Goal: Task Accomplishment & Management: Manage account settings

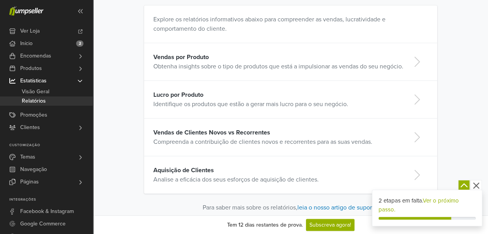
scroll to position [63, 0]
click at [220, 84] on link "Lucro por Produto Identifique os produtos que estão a gerar mais lucro para o s…" at bounding box center [290, 99] width 293 height 38
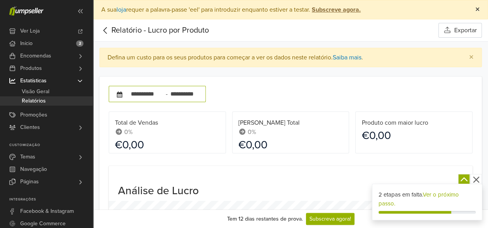
click at [476, 6] on span "×" at bounding box center [478, 9] width 5 height 11
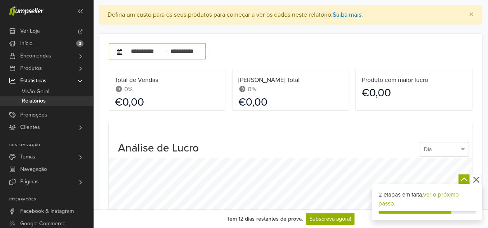
scroll to position [8, 0]
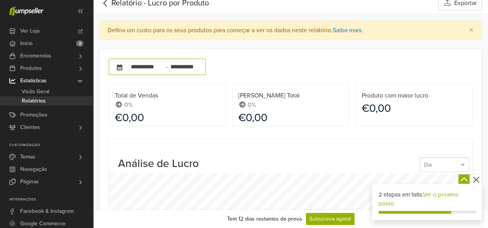
click at [106, 3] on icon at bounding box center [105, 3] width 12 height 10
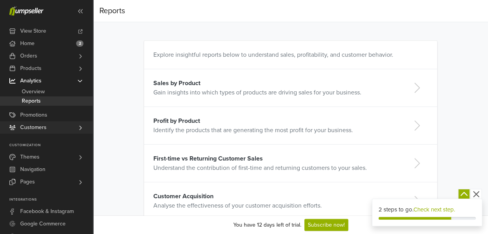
click at [54, 124] on link "Customers" at bounding box center [46, 127] width 93 height 12
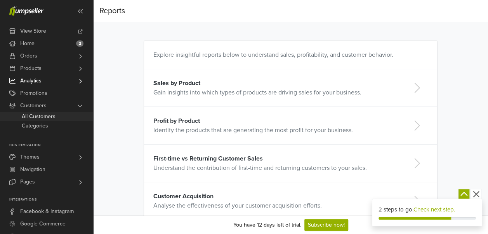
click at [53, 119] on span "All Customers" at bounding box center [39, 116] width 34 height 9
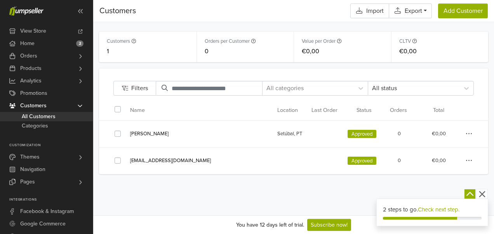
click at [472, 132] on icon "button" at bounding box center [469, 134] width 7 height 8
click at [481, 193] on icon "button" at bounding box center [482, 194] width 6 height 6
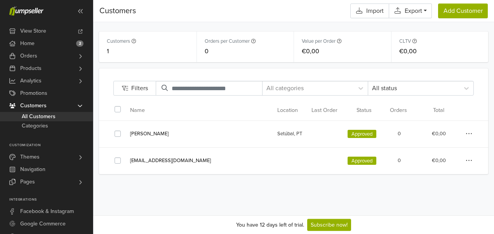
click at [467, 134] on icon "button" at bounding box center [469, 134] width 7 height 8
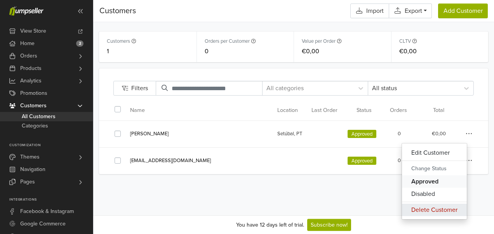
click at [426, 208] on span "Delete Customer" at bounding box center [434, 210] width 65 height 12
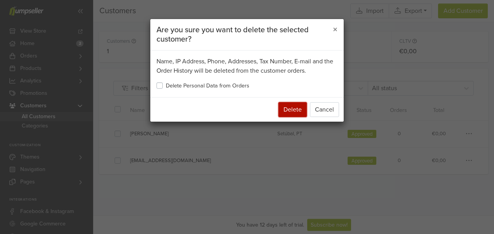
click at [293, 112] on button "Delete" at bounding box center [293, 109] width 28 height 15
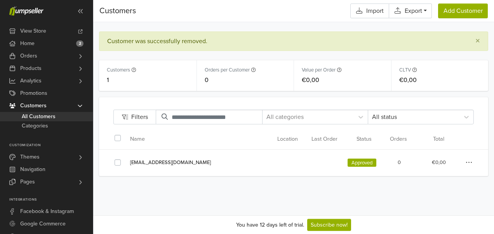
click at [468, 165] on icon "button" at bounding box center [469, 163] width 7 height 8
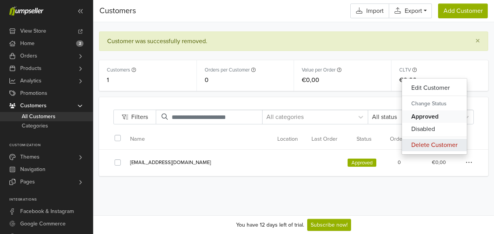
click at [426, 147] on span "Delete Customer" at bounding box center [434, 145] width 65 height 12
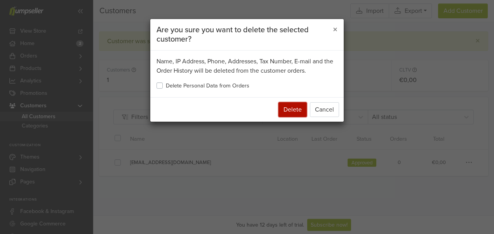
click at [298, 110] on button "Delete" at bounding box center [293, 109] width 28 height 15
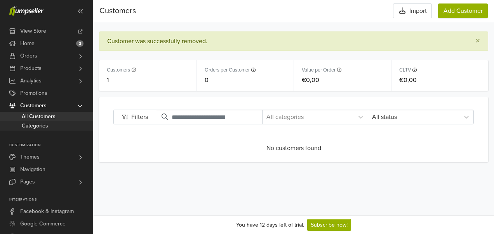
click at [44, 125] on span "Categories" at bounding box center [35, 125] width 26 height 9
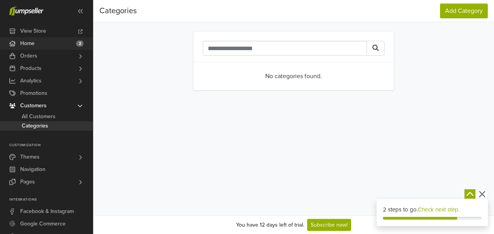
click at [37, 45] on link "Home 2" at bounding box center [46, 43] width 93 height 12
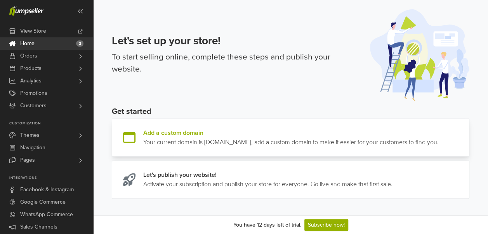
click at [439, 143] on link at bounding box center [439, 137] width 0 height 19
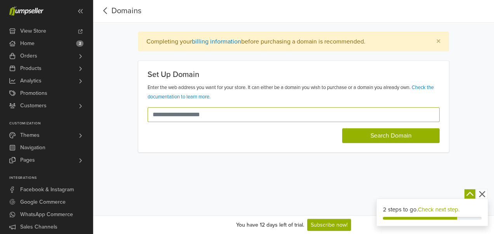
click at [258, 118] on input "text" at bounding box center [289, 114] width 283 height 15
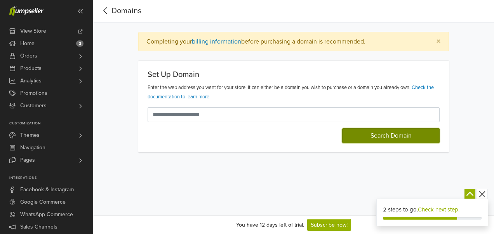
click at [358, 135] on button "Search Domain" at bounding box center [391, 135] width 98 height 15
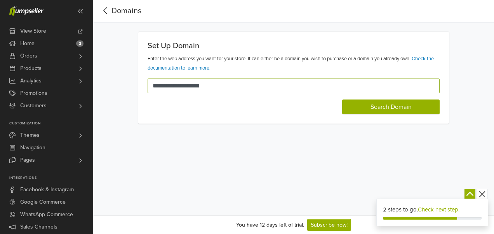
type input "**********"
click at [342, 99] on button "Search Domain" at bounding box center [391, 106] width 98 height 15
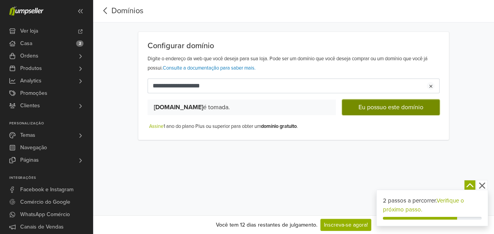
click at [378, 107] on button "Eu possuo este domínio" at bounding box center [391, 107] width 98 height 16
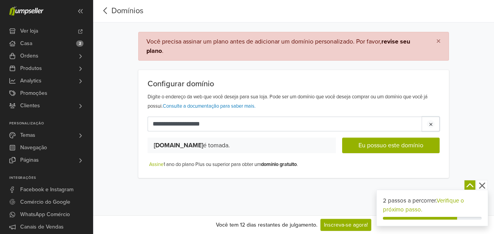
click at [428, 125] on div "button" at bounding box center [431, 124] width 8 height 8
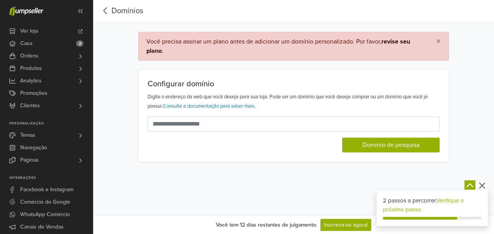
click at [482, 187] on icon "button" at bounding box center [483, 186] width 10 height 10
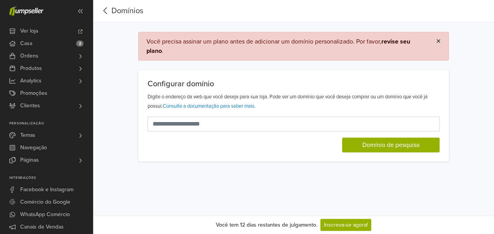
click at [440, 42] on span "×" at bounding box center [438, 41] width 5 height 11
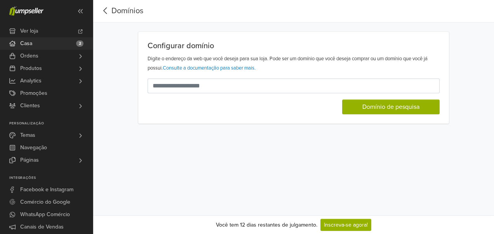
click at [55, 42] on link "Casa 2" at bounding box center [46, 43] width 93 height 12
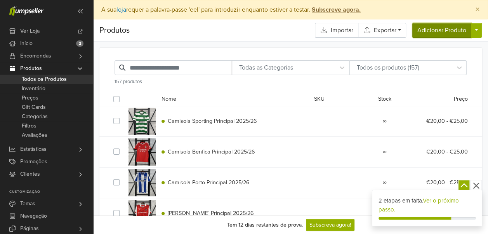
click at [426, 26] on button "Adicionar Produto" at bounding box center [442, 30] width 59 height 15
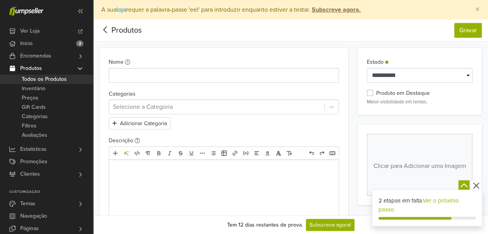
click at [109, 36] on span "Produtos" at bounding box center [120, 31] width 42 height 16
click at [106, 30] on icon at bounding box center [105, 30] width 12 height 10
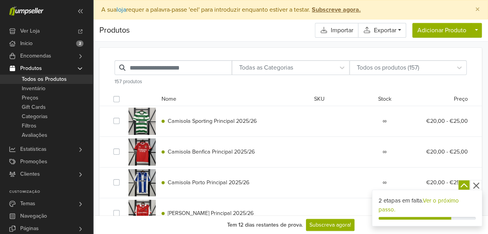
click at [148, 124] on div at bounding box center [142, 121] width 27 height 27
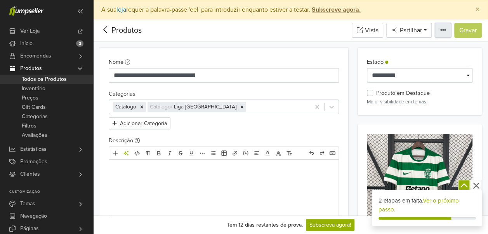
click at [442, 35] on button "button" at bounding box center [443, 30] width 16 height 15
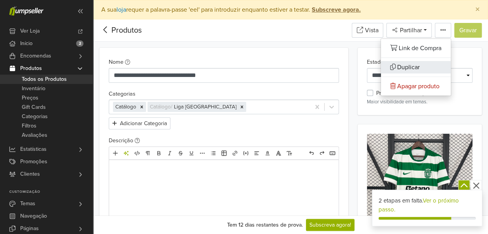
click at [397, 72] on link "Duplicar" at bounding box center [416, 67] width 70 height 12
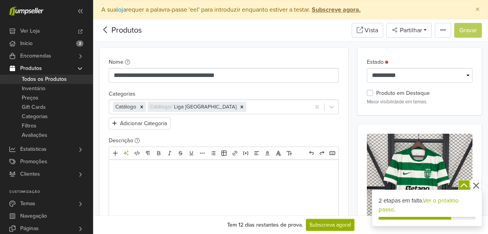
select select "********"
click at [103, 26] on icon at bounding box center [105, 30] width 12 height 10
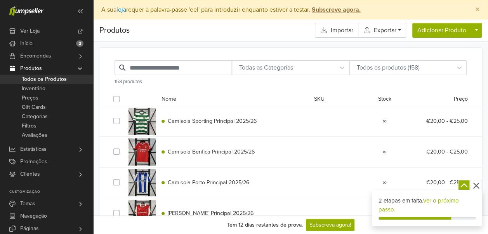
click at [149, 125] on div at bounding box center [142, 121] width 27 height 27
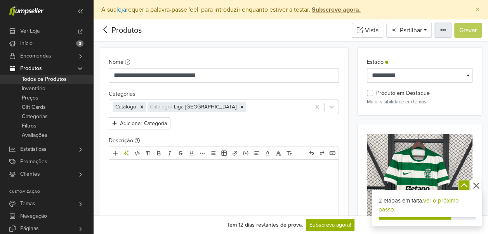
click at [442, 30] on icon "button" at bounding box center [443, 30] width 5 height 2
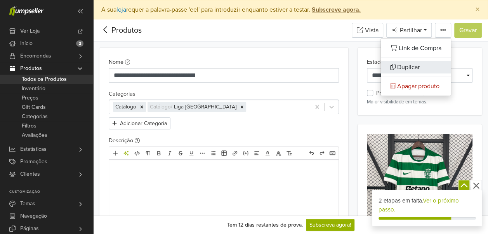
click at [414, 63] on span "Duplicar" at bounding box center [408, 67] width 23 height 8
